Goal: Information Seeking & Learning: Learn about a topic

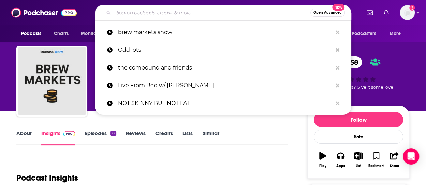
click at [156, 12] on input "Search podcasts, credits, & more..." at bounding box center [212, 12] width 197 height 11
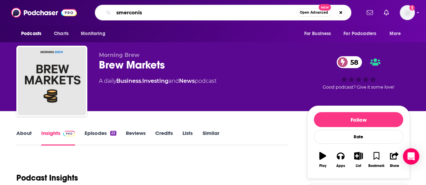
type input "smerconish"
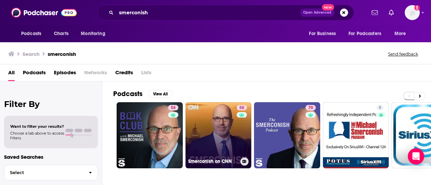
click at [215, 136] on link "58 Smerconish on CNN" at bounding box center [219, 135] width 66 height 66
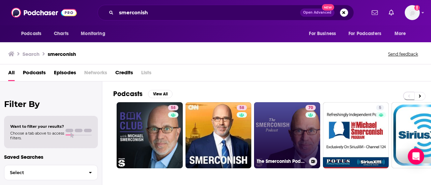
click at [280, 148] on link "70 The Smerconish Podcast" at bounding box center [287, 135] width 66 height 66
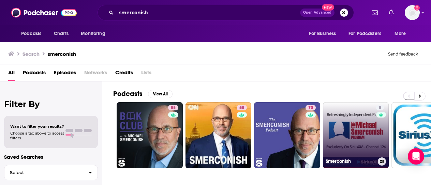
click at [376, 142] on div "5" at bounding box center [381, 131] width 10 height 53
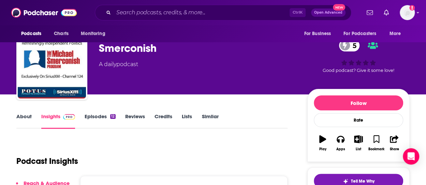
scroll to position [16, 0]
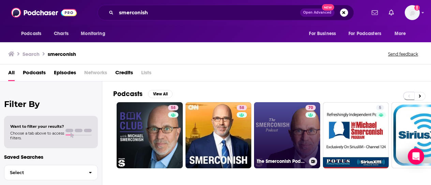
click at [274, 141] on link "70 The Smerconish Podcast" at bounding box center [287, 135] width 66 height 66
